Goal: Task Accomplishment & Management: Use online tool/utility

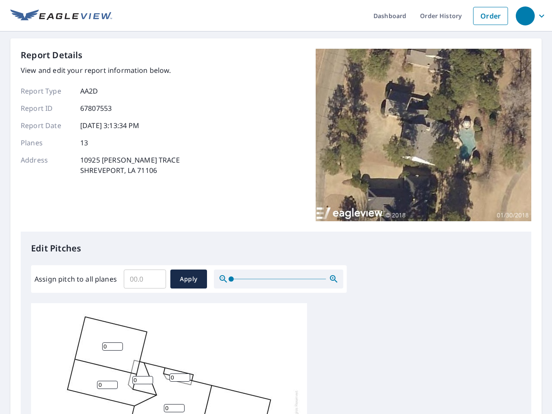
click at [276, 207] on div "Report Details View and edit your report information below. Report Type AA2D Re…" at bounding box center [276, 140] width 510 height 183
click at [525, 16] on div "button" at bounding box center [524, 15] width 19 height 19
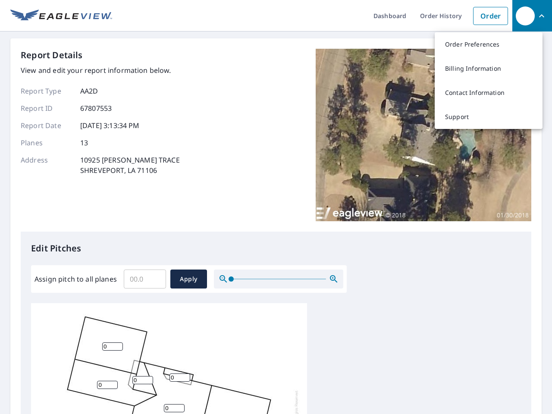
click at [145, 279] on input "Assign pitch to all planes" at bounding box center [145, 279] width 42 height 24
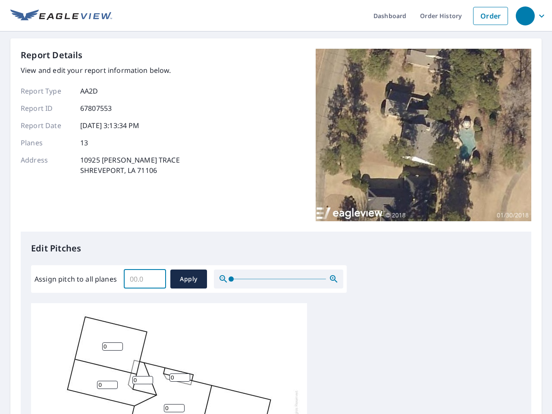
click at [188, 279] on span "Apply" at bounding box center [188, 279] width 23 height 11
click at [334, 279] on icon "button" at bounding box center [333, 279] width 10 height 10
